Goal: Task Accomplishment & Management: Manage account settings

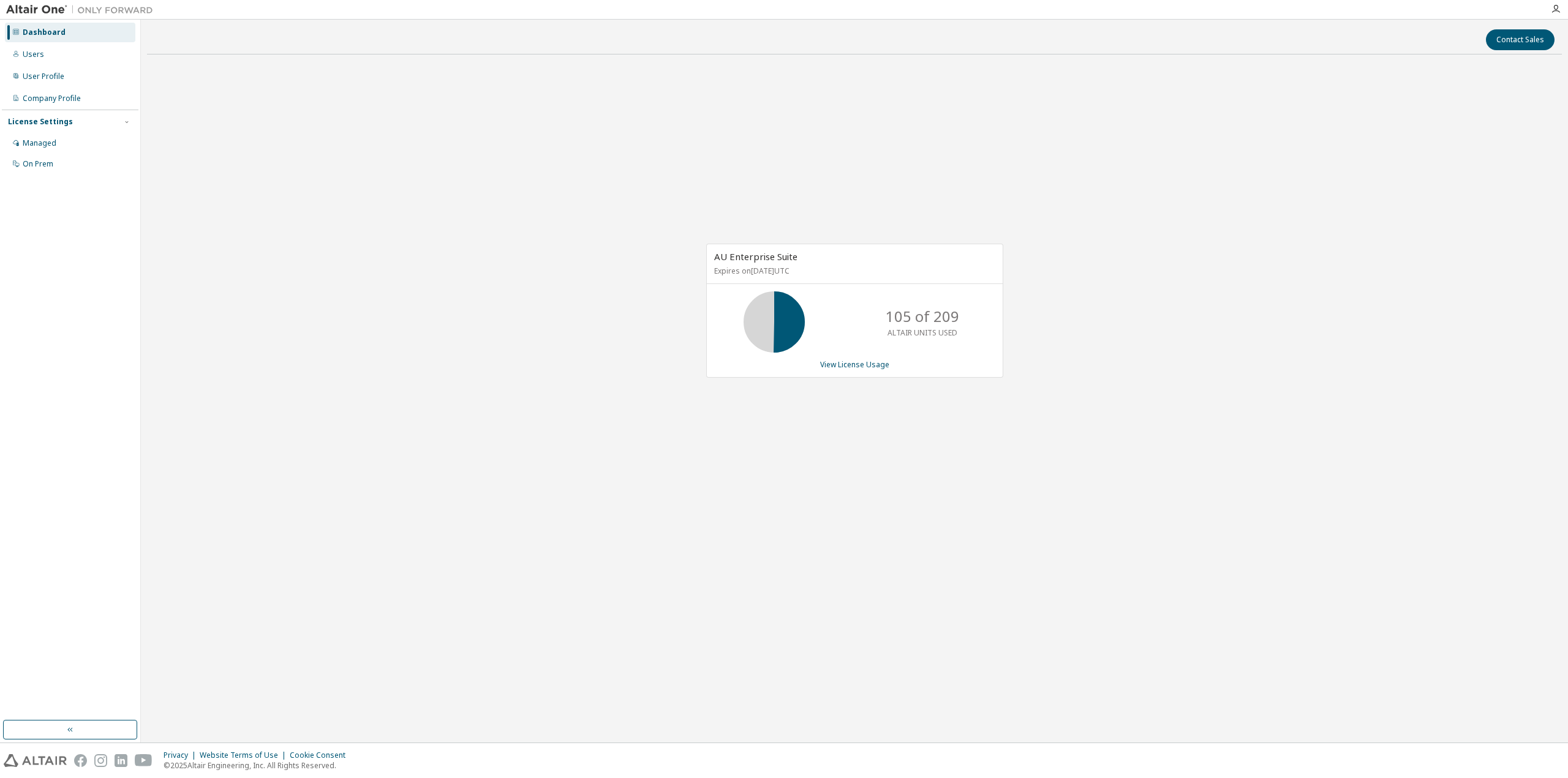
click at [44, 179] on div "Dashboard Users User Profile Company Profile License Settings Managed On Prem" at bounding box center [70, 370] width 136 height 698
click at [49, 142] on div "Managed" at bounding box center [39, 143] width 34 height 10
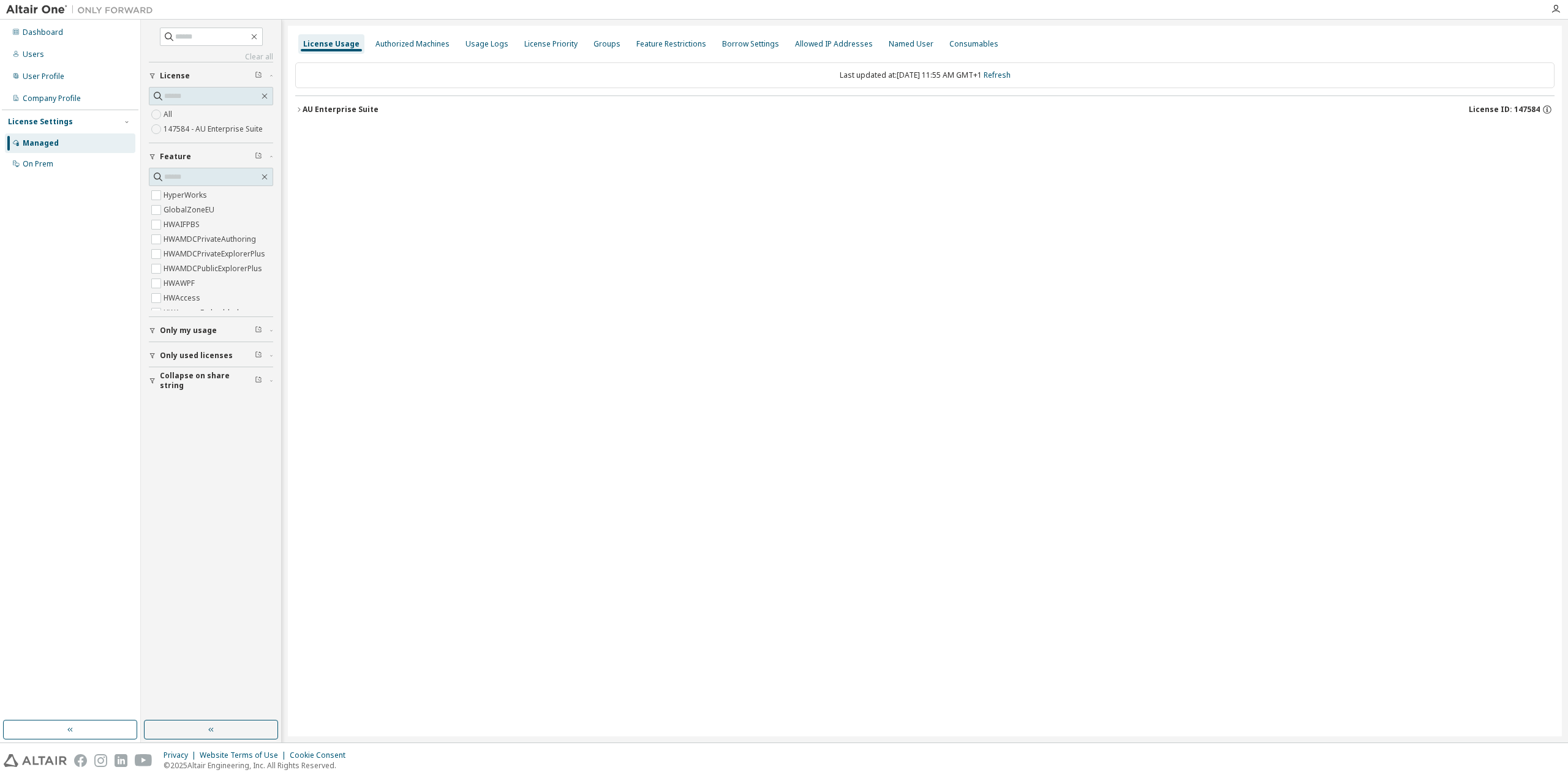
click at [207, 245] on label "HWAMDCPrivateAuthoring" at bounding box center [210, 238] width 95 height 14
click at [192, 195] on label "HWAMDCPrivateAuthoring" at bounding box center [210, 195] width 95 height 14
click at [198, 278] on button "Collapse on share string" at bounding box center [210, 273] width 125 height 27
click at [191, 379] on span "Collapse on share string" at bounding box center [208, 380] width 95 height 19
click at [187, 358] on span "Only used licenses" at bounding box center [197, 356] width 73 height 10
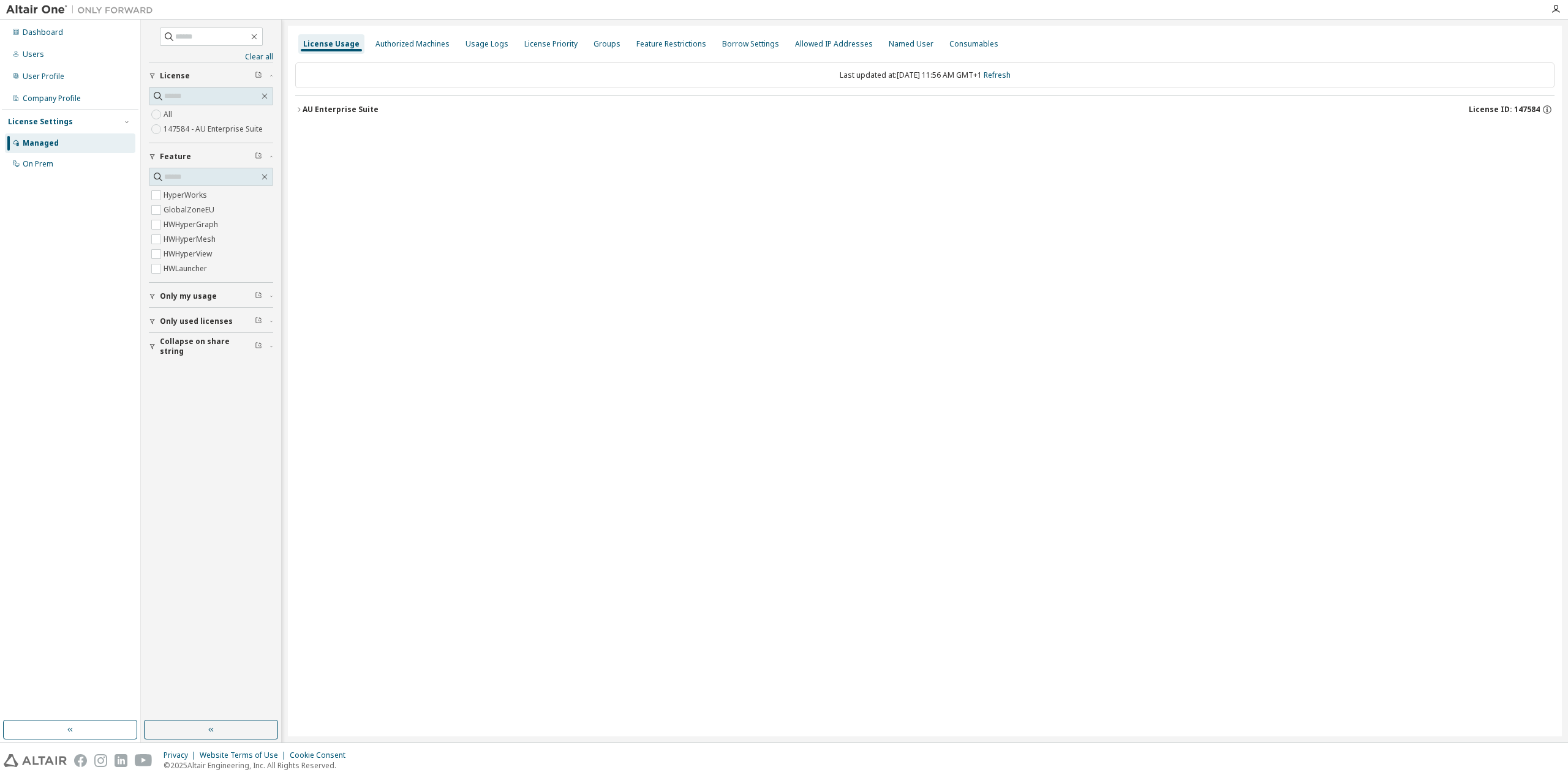
click at [322, 113] on div "AU Enterprise Suite" at bounding box center [340, 109] width 76 height 10
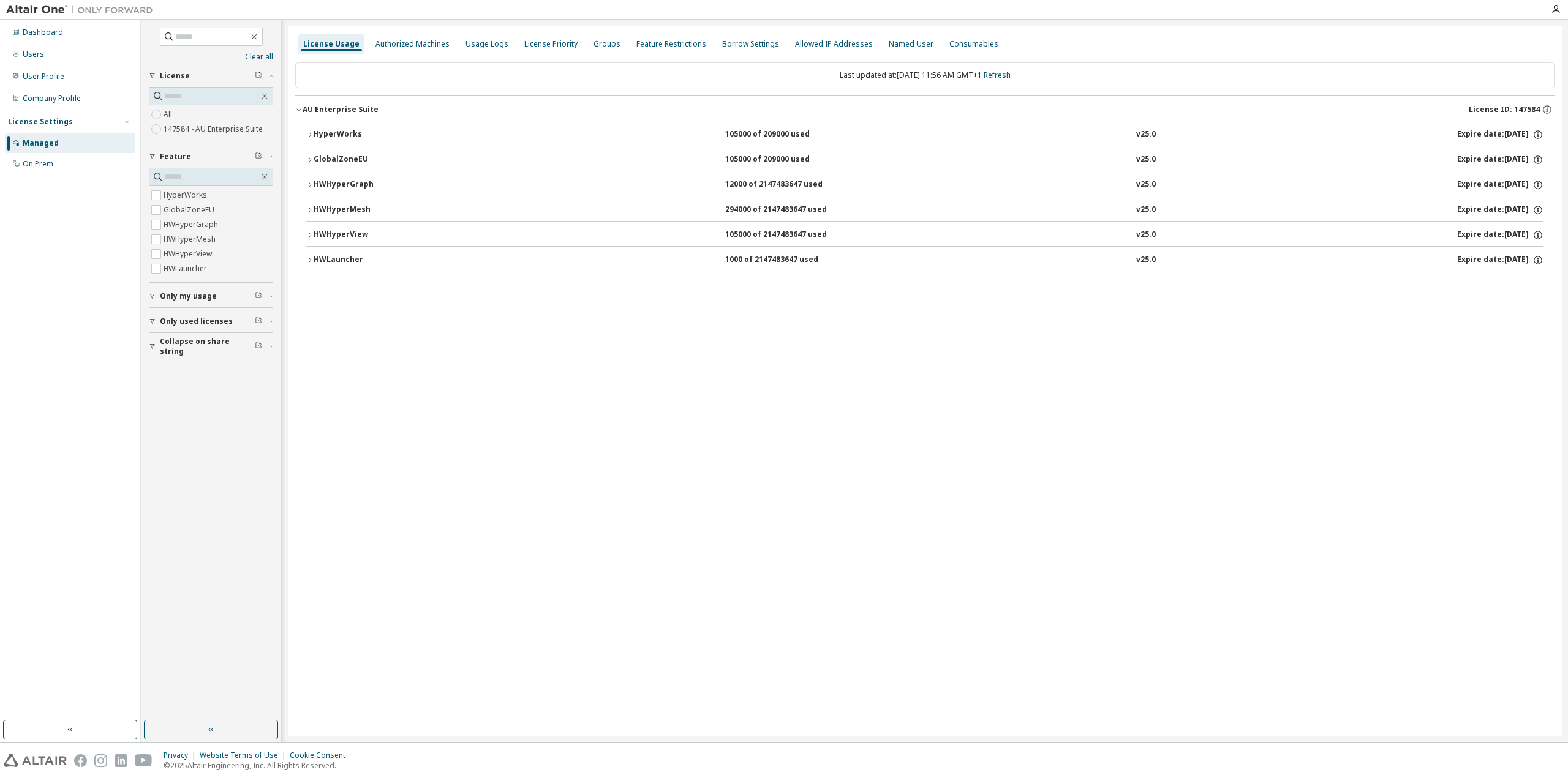
click at [1019, 68] on div "Last updated at: [DATE] 11:56 AM GMT+1 Refresh" at bounding box center [925, 75] width 1259 height 26
click at [1011, 75] on link "Refresh" at bounding box center [997, 74] width 27 height 11
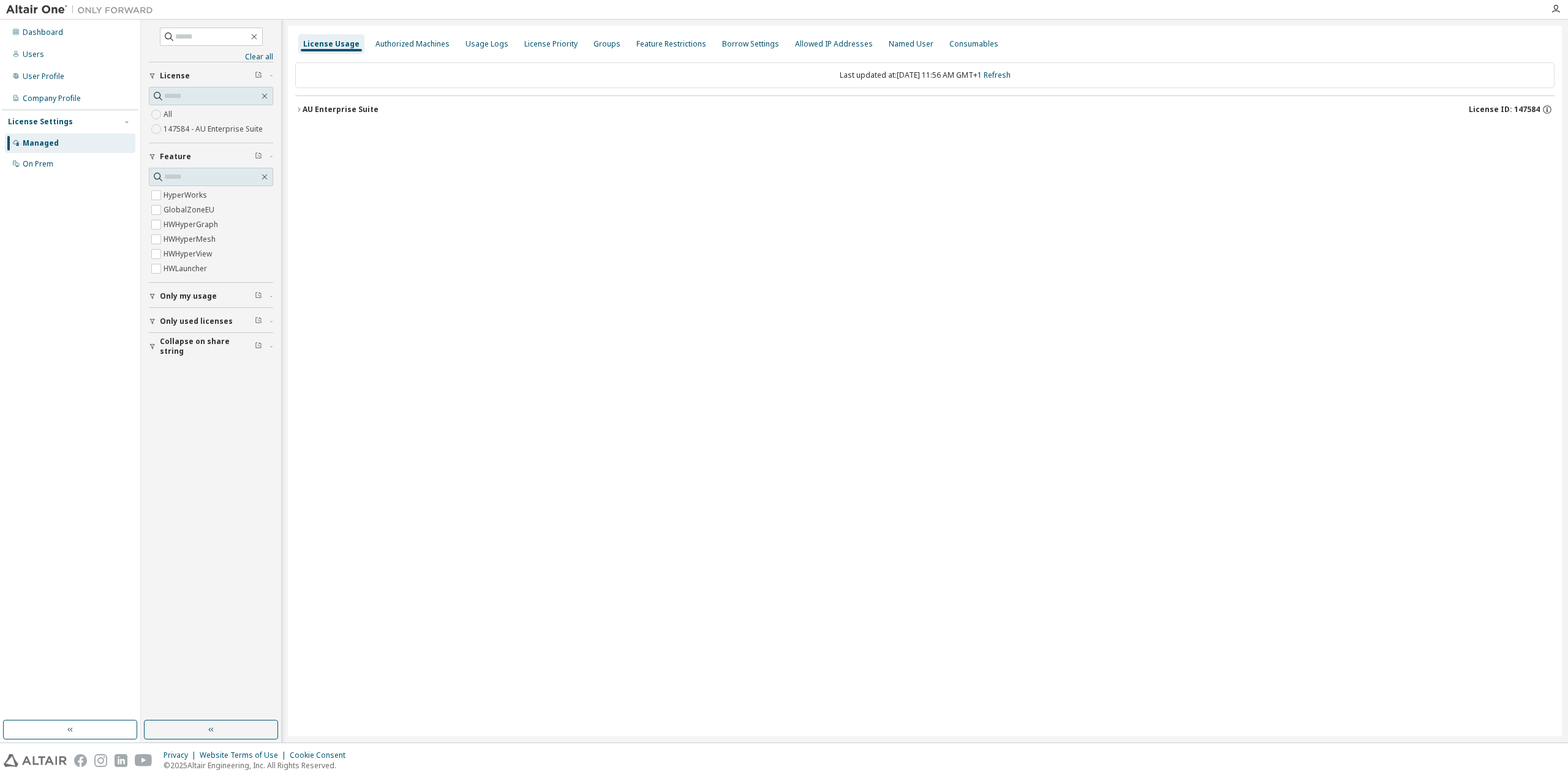
click at [354, 103] on button "AU Enterprise Suite License ID: 147584" at bounding box center [925, 110] width 1259 height 27
